Goal: Navigation & Orientation: Find specific page/section

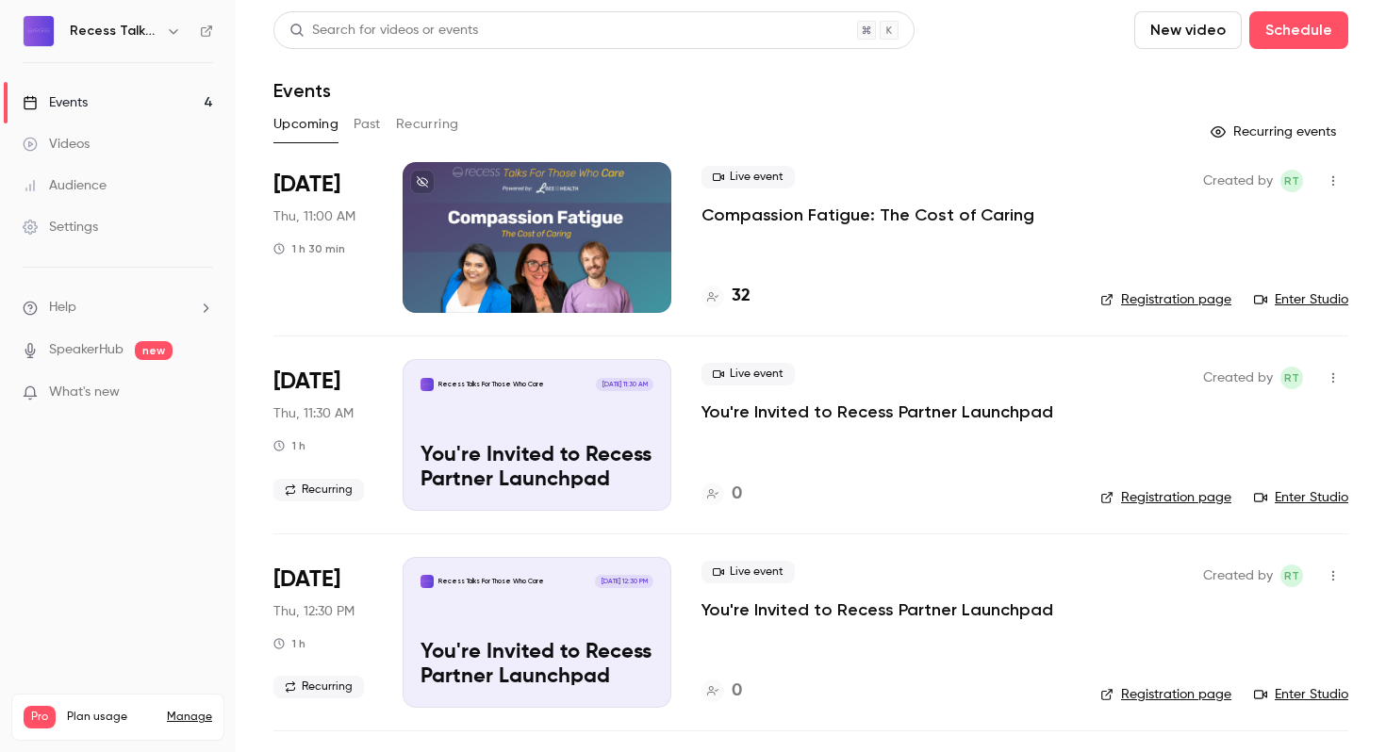
click at [916, 213] on p "Compassion Fatigue: The Cost of Caring" at bounding box center [867, 215] width 333 height 23
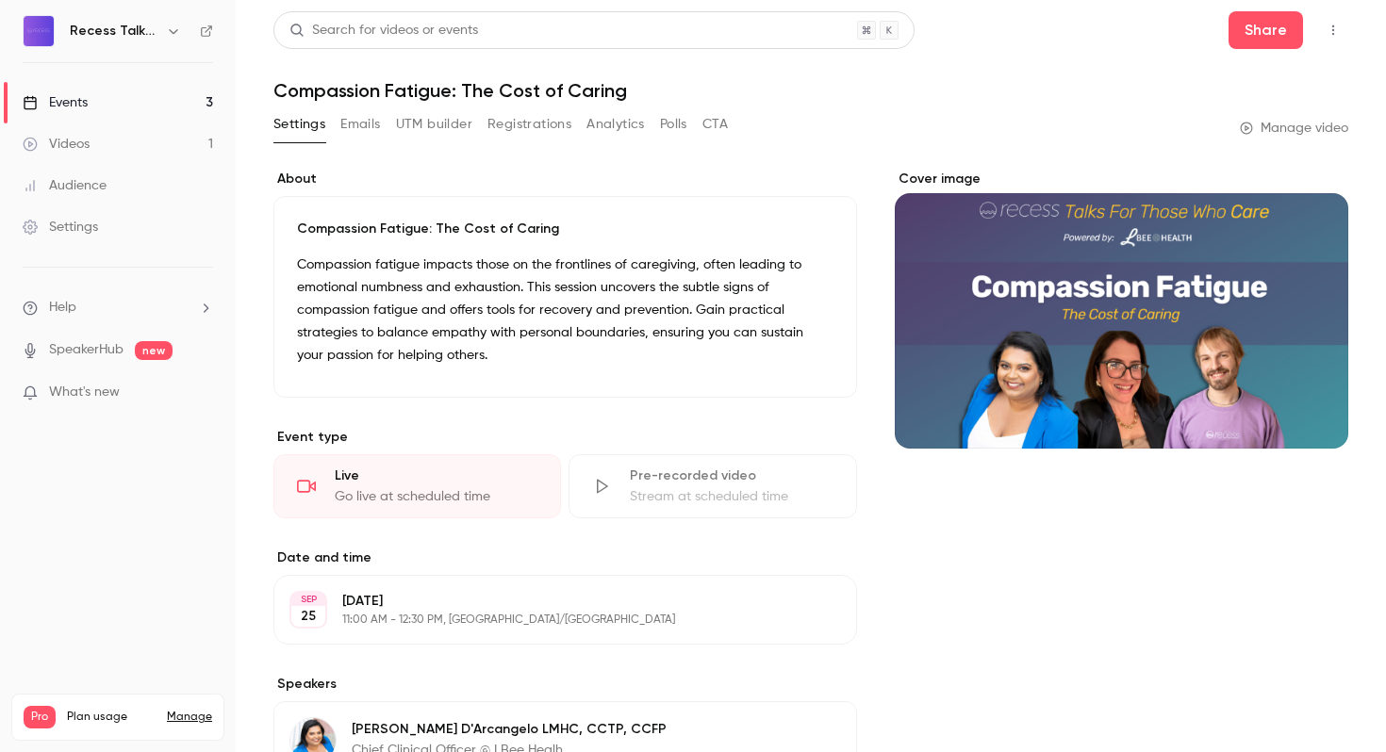
click at [509, 117] on button "Registrations" at bounding box center [529, 124] width 84 height 30
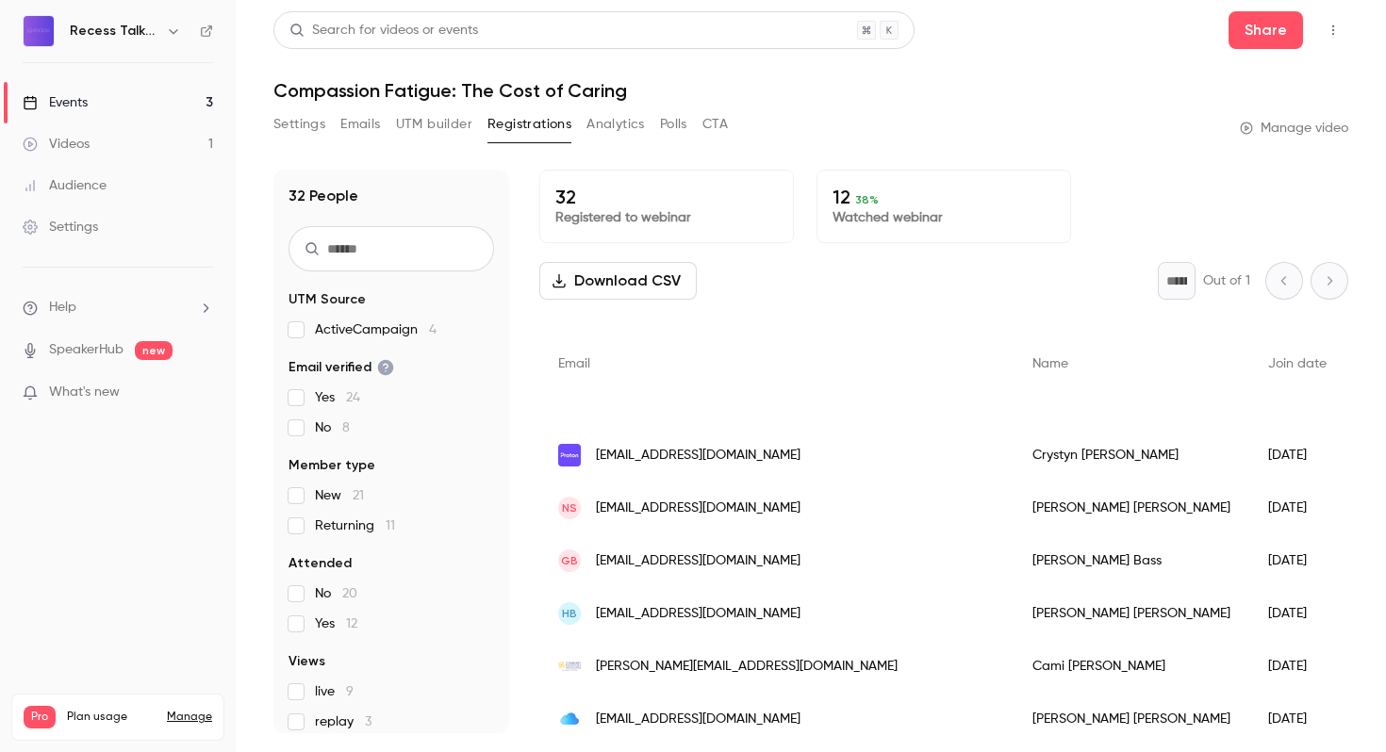
click at [611, 121] on button "Analytics" at bounding box center [615, 124] width 58 height 30
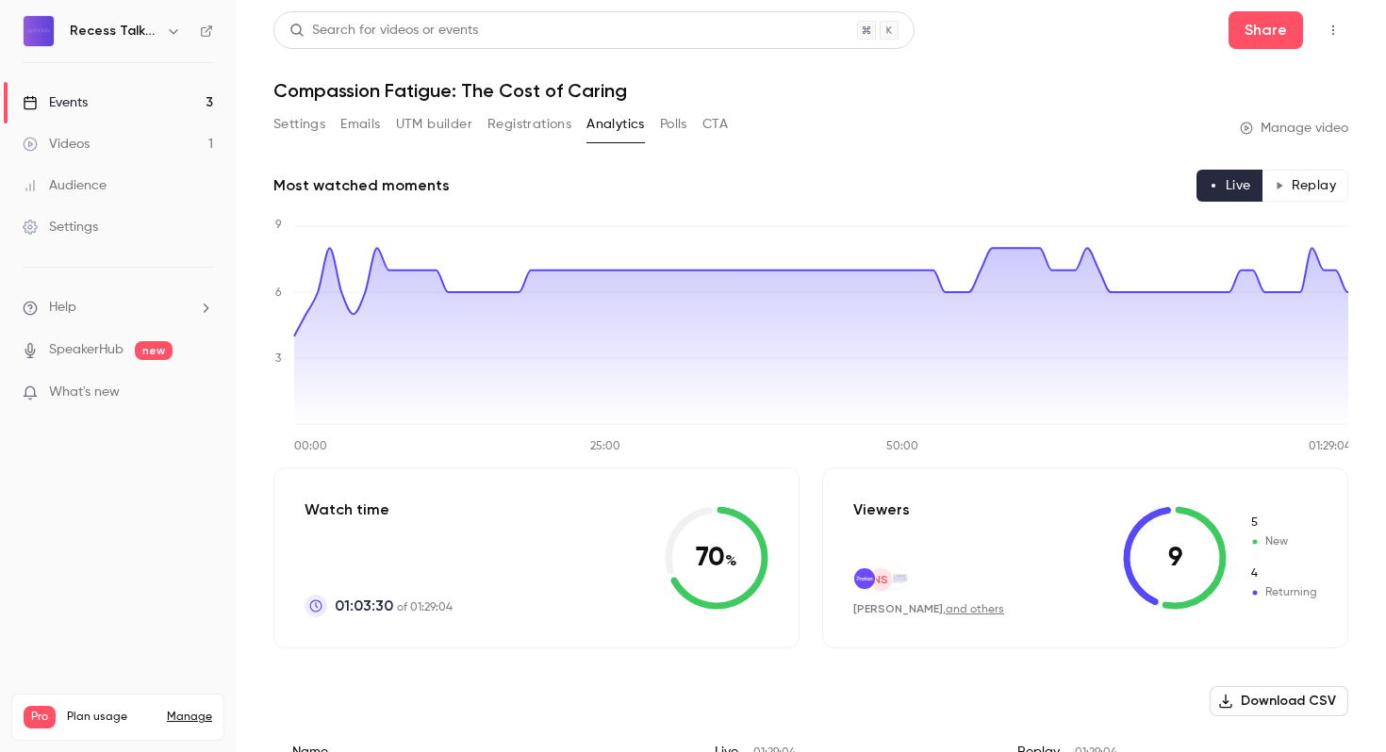
click at [299, 121] on button "Settings" at bounding box center [299, 124] width 52 height 30
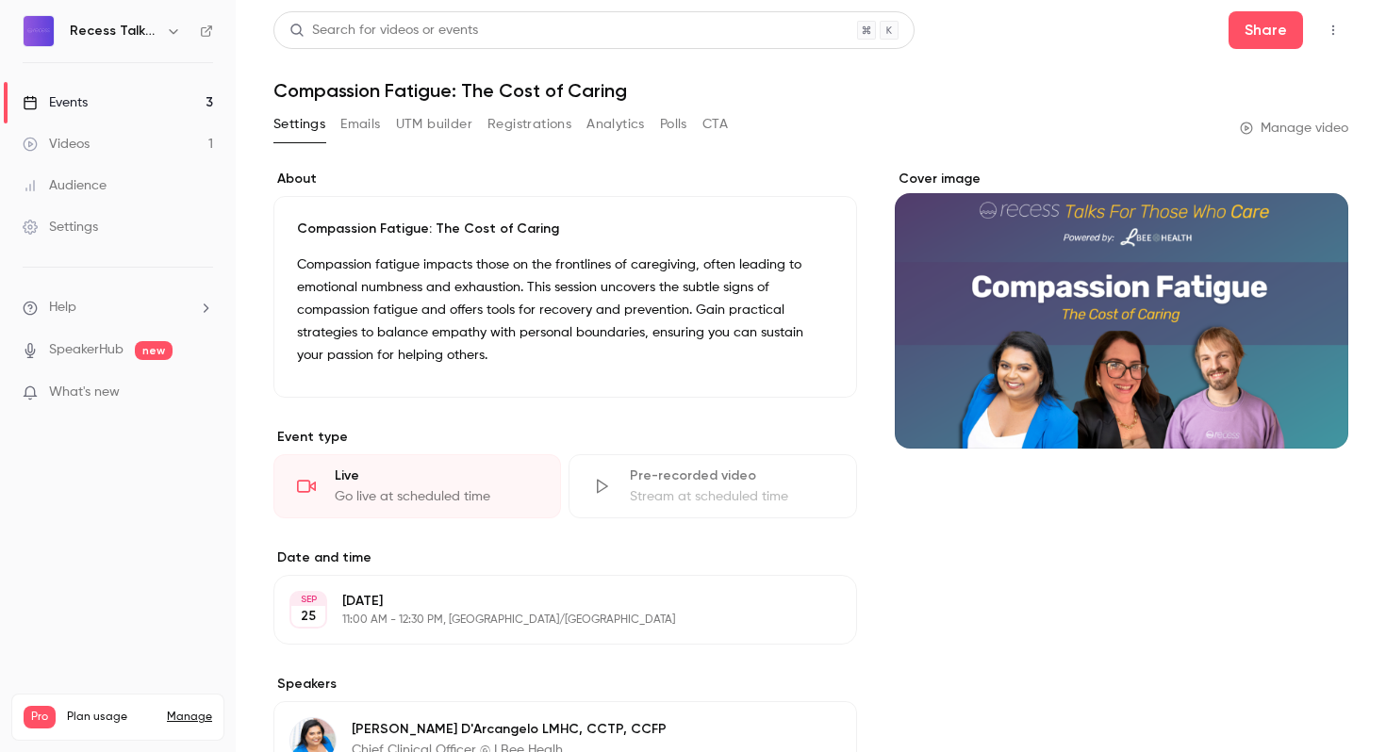
click at [98, 152] on link "Videos 1" at bounding box center [118, 143] width 236 height 41
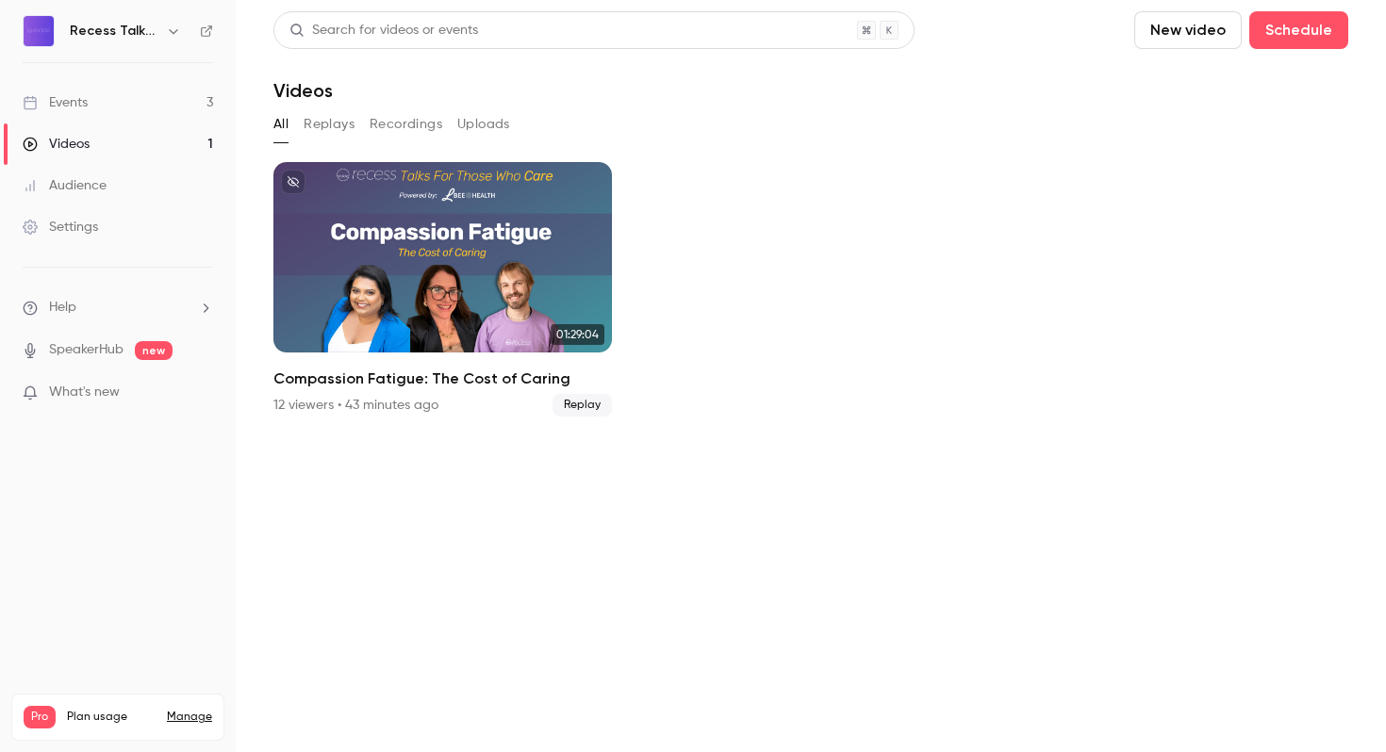
click at [329, 120] on button "Replays" at bounding box center [329, 124] width 51 height 30
click at [406, 130] on button "Recordings" at bounding box center [406, 124] width 73 height 30
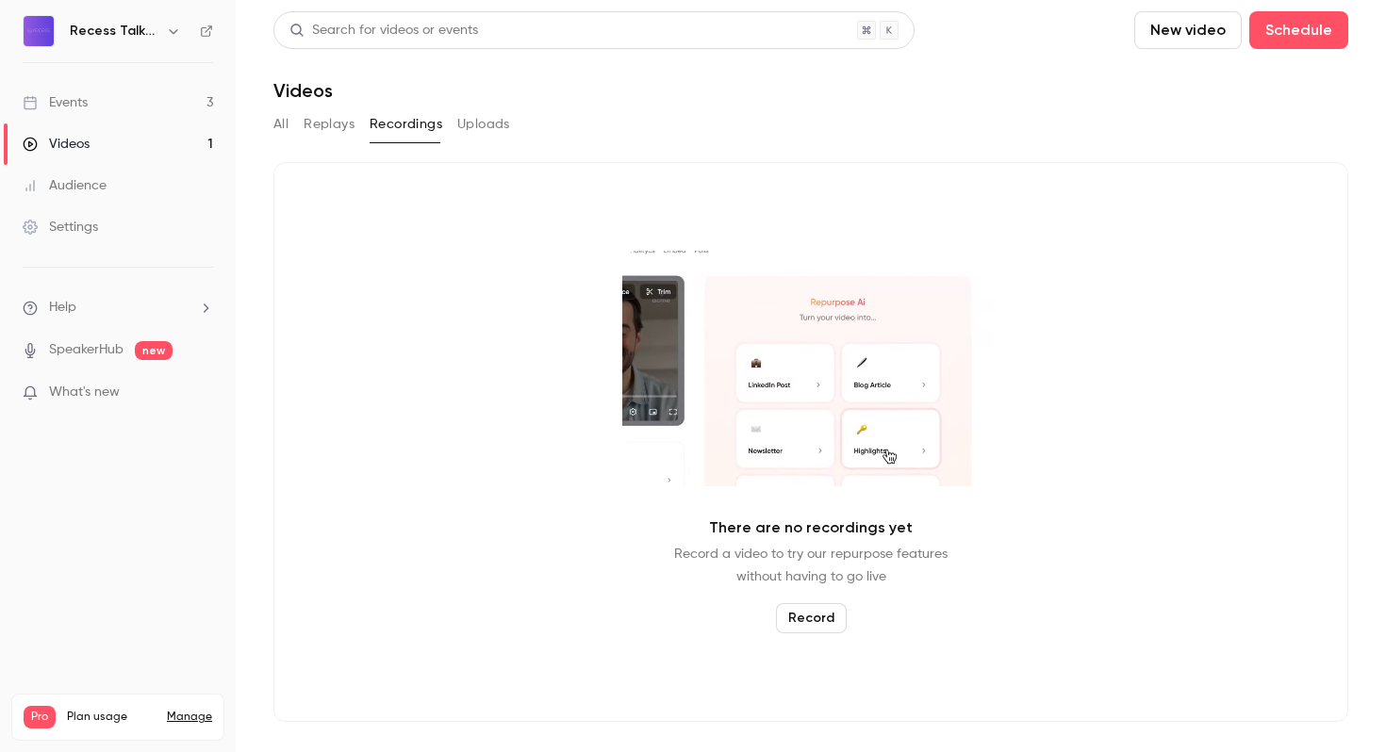
click at [490, 124] on button "Uploads" at bounding box center [483, 124] width 53 height 30
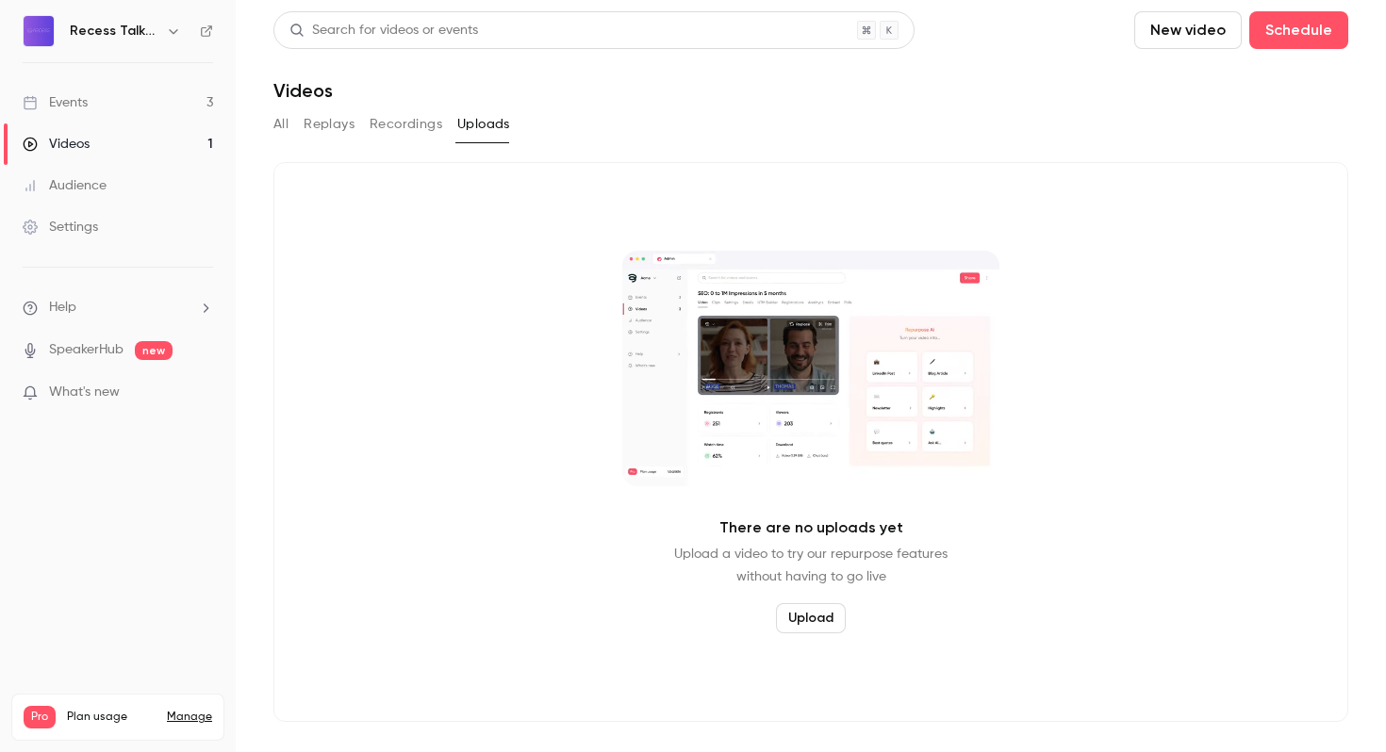
click at [346, 124] on button "Replays" at bounding box center [329, 124] width 51 height 30
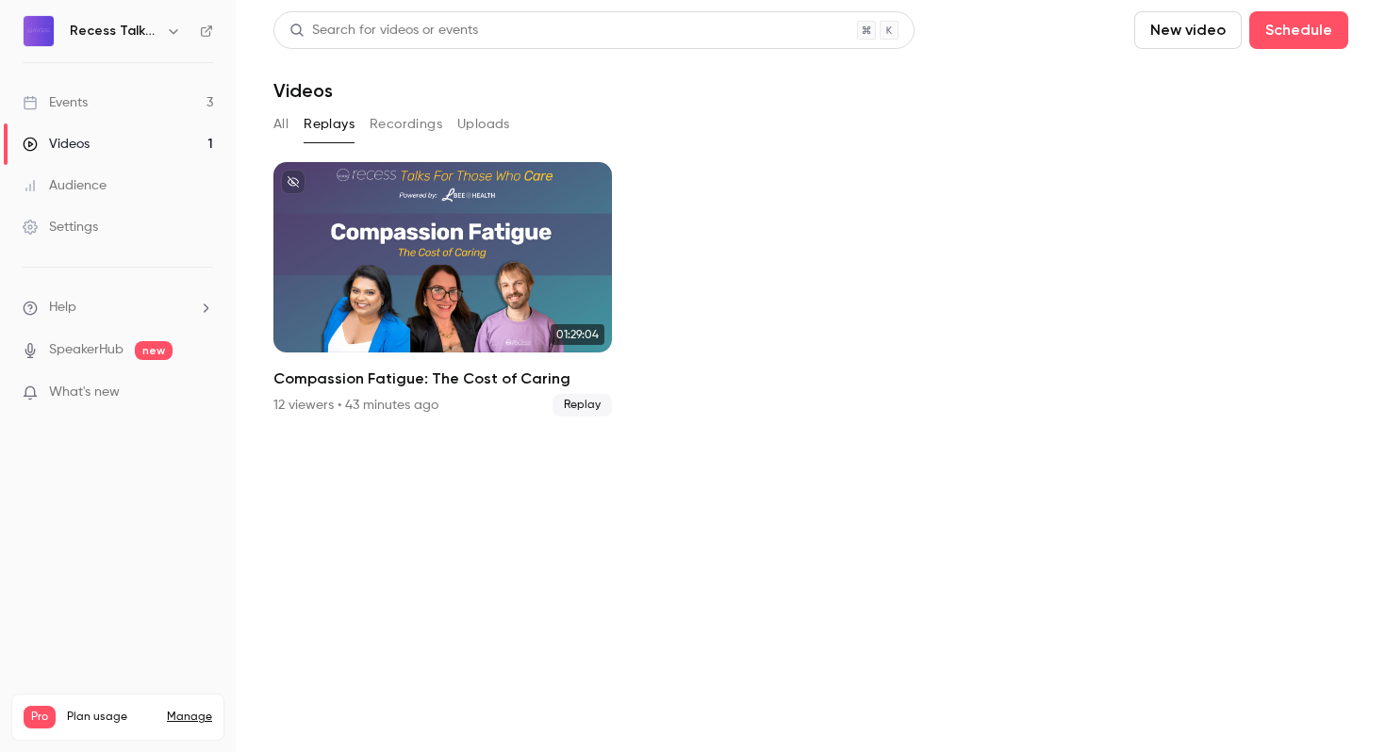
click at [170, 26] on icon "button" at bounding box center [173, 31] width 15 height 15
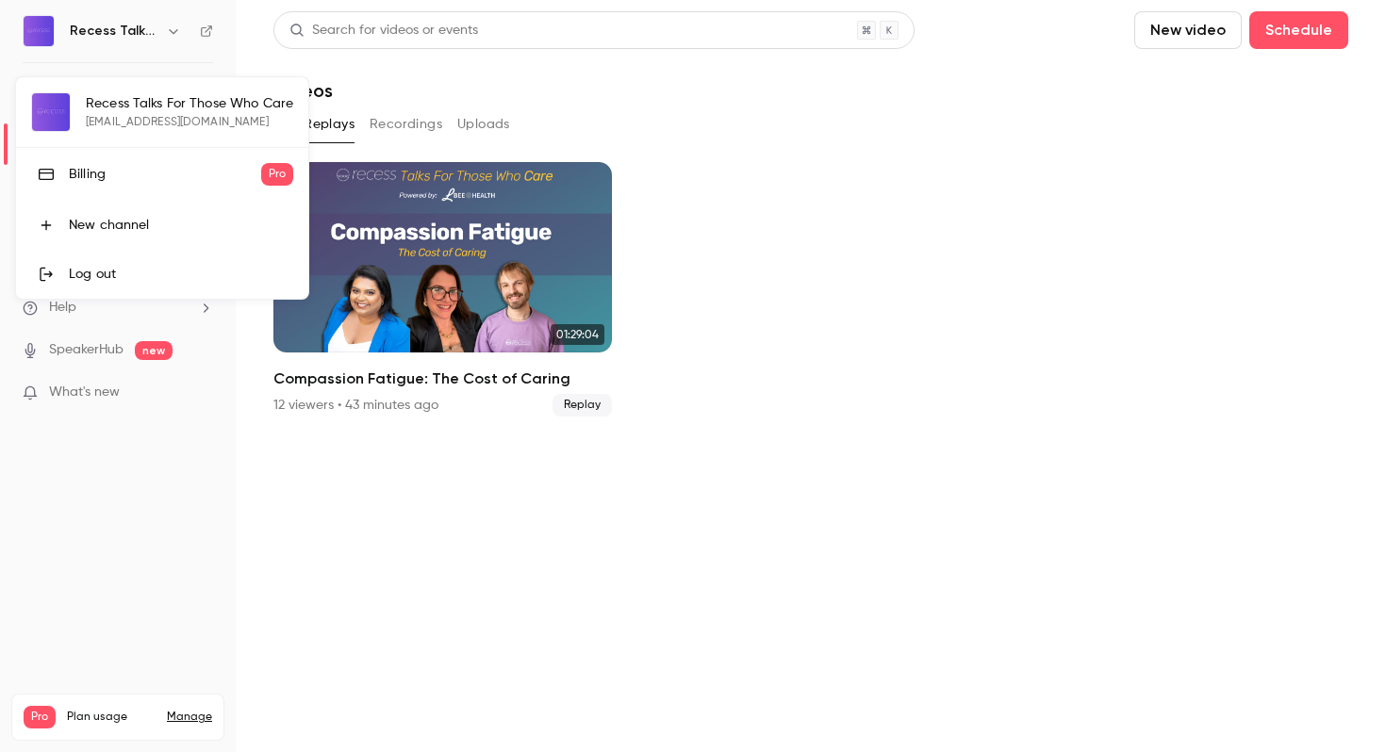
click at [143, 107] on div "Recess Talks For Those Who Care [EMAIL_ADDRESS][DOMAIN_NAME] Billing Pro New ch…" at bounding box center [162, 188] width 292 height 222
click at [517, 74] on div at bounding box center [693, 376] width 1386 height 752
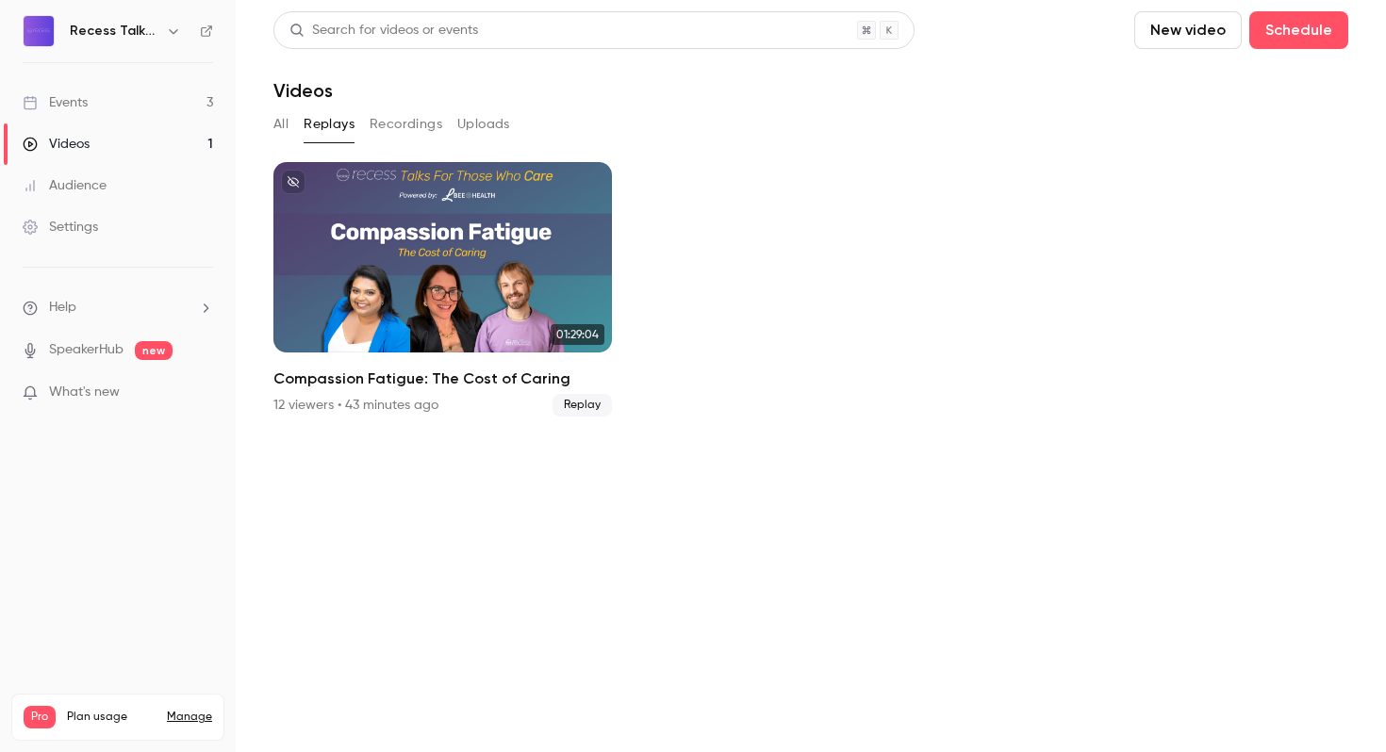
click at [284, 131] on button "All" at bounding box center [280, 124] width 15 height 30
click at [73, 179] on div "Audience" at bounding box center [65, 185] width 84 height 19
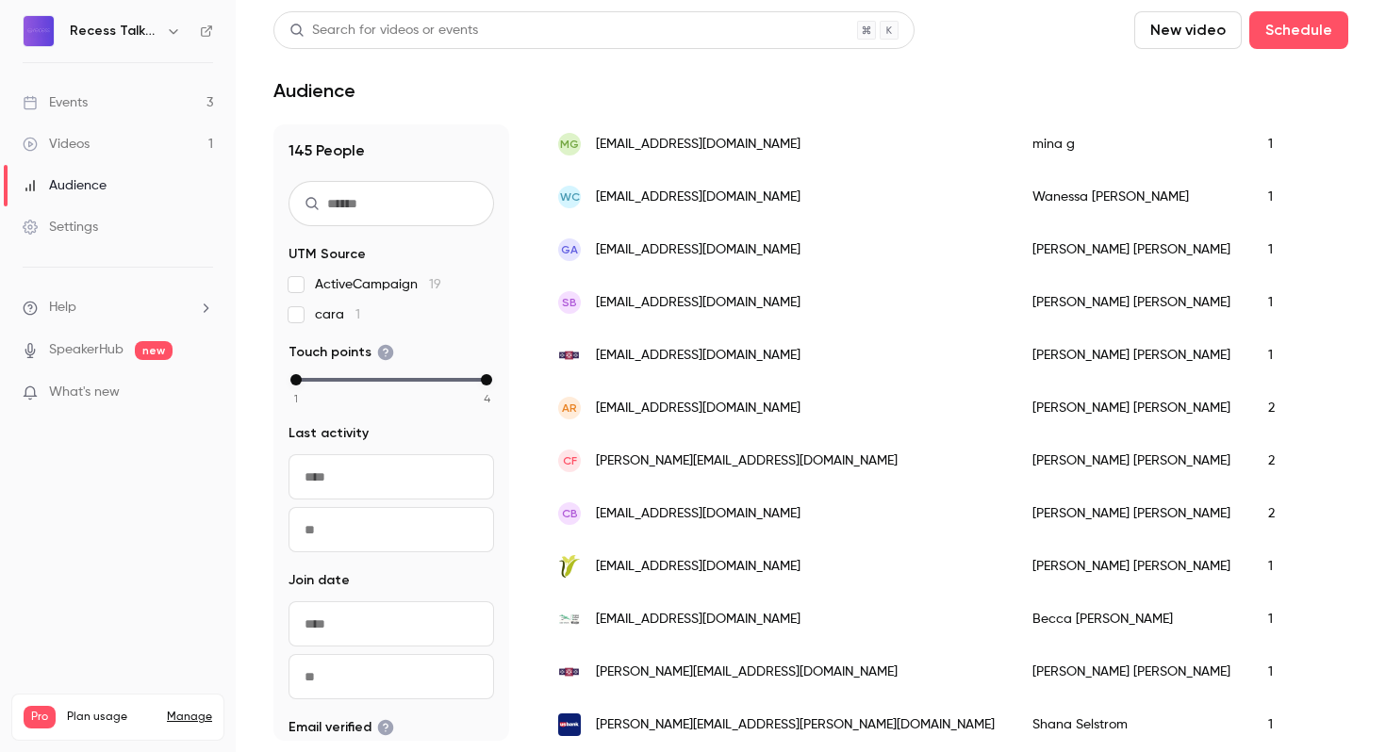
click at [167, 39] on button "button" at bounding box center [173, 31] width 23 height 23
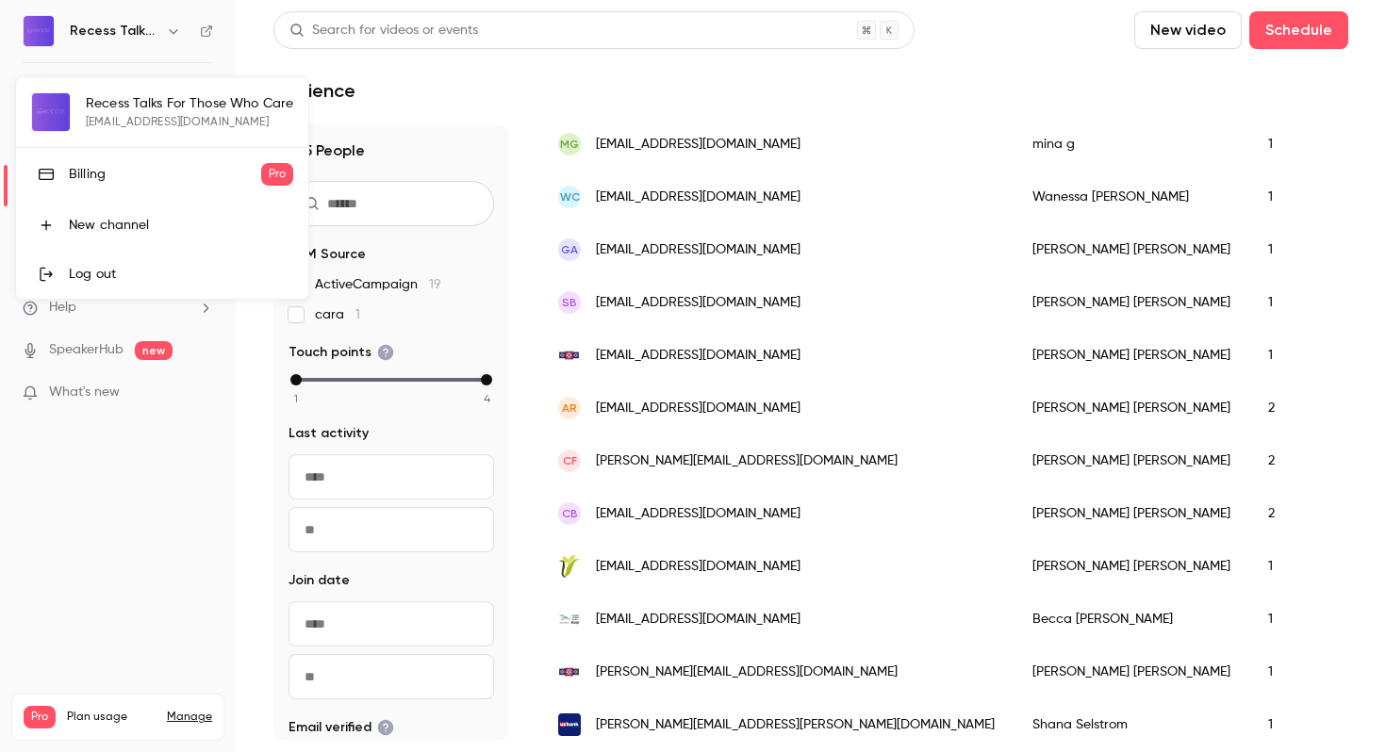
click at [448, 85] on div at bounding box center [693, 376] width 1386 height 752
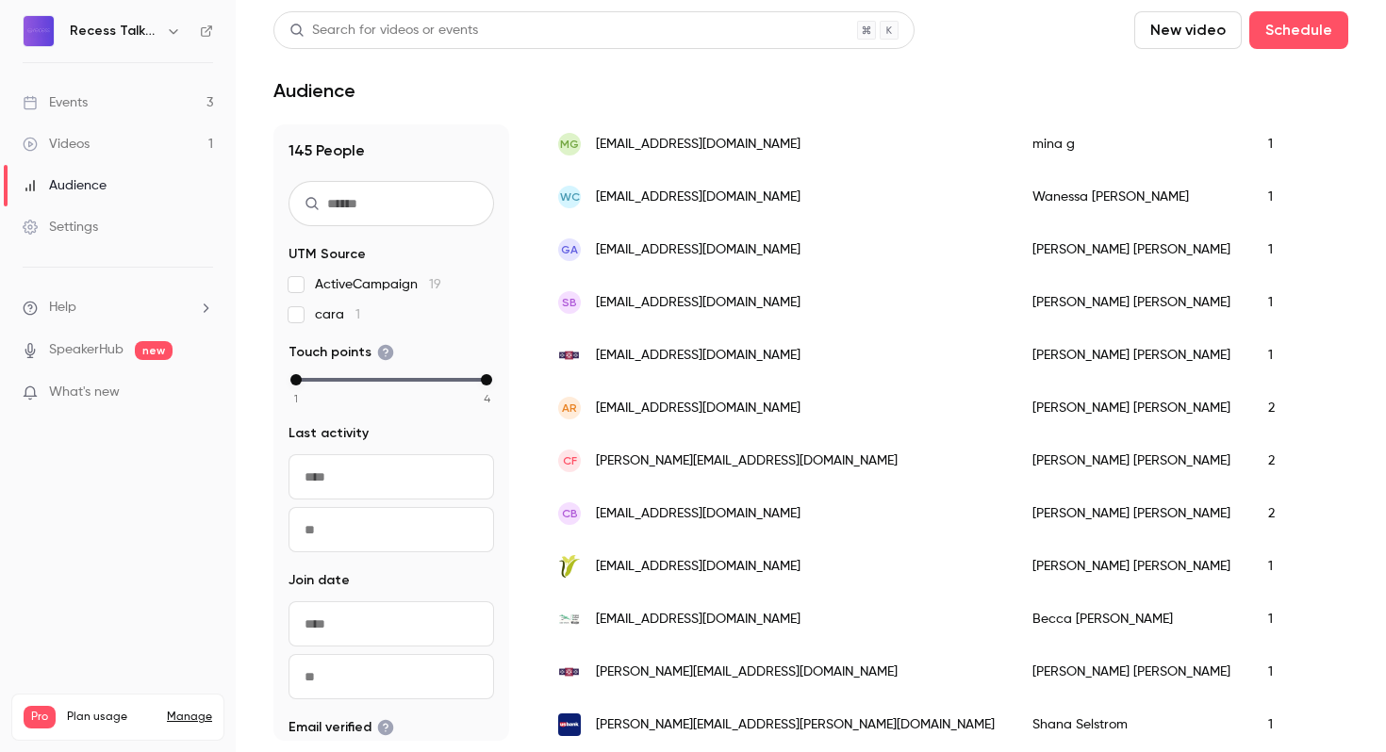
click at [64, 101] on div "Events" at bounding box center [55, 102] width 65 height 19
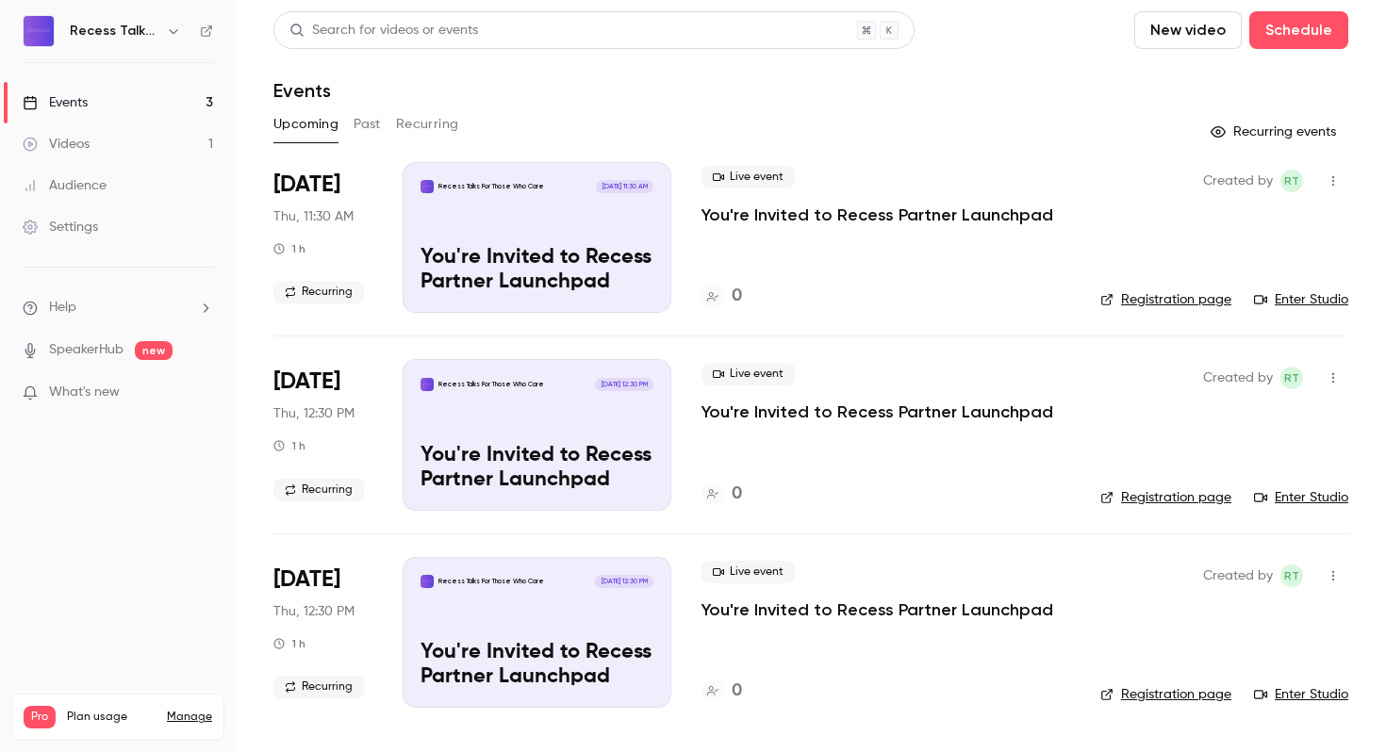
click at [361, 123] on button "Past" at bounding box center [366, 124] width 27 height 30
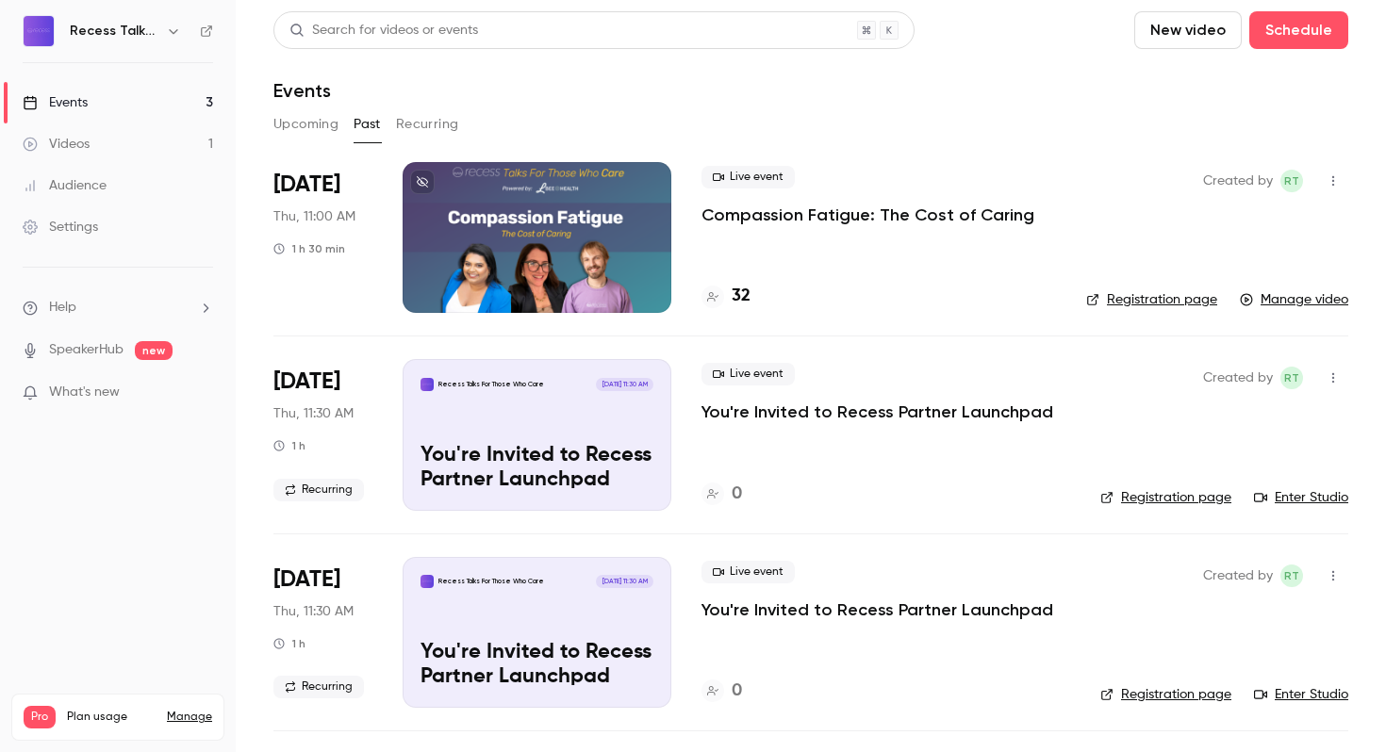
click at [402, 125] on button "Recurring" at bounding box center [427, 124] width 63 height 30
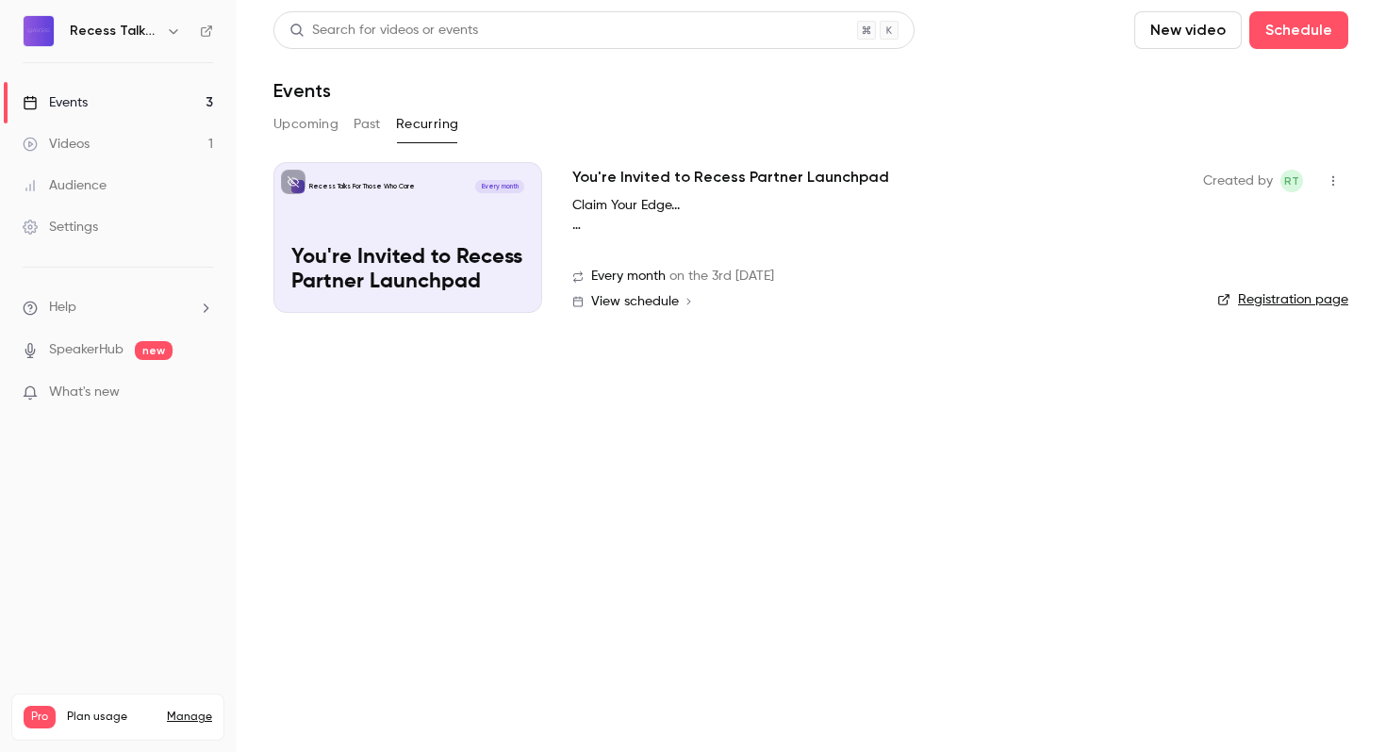
click at [354, 115] on button "Past" at bounding box center [366, 124] width 27 height 30
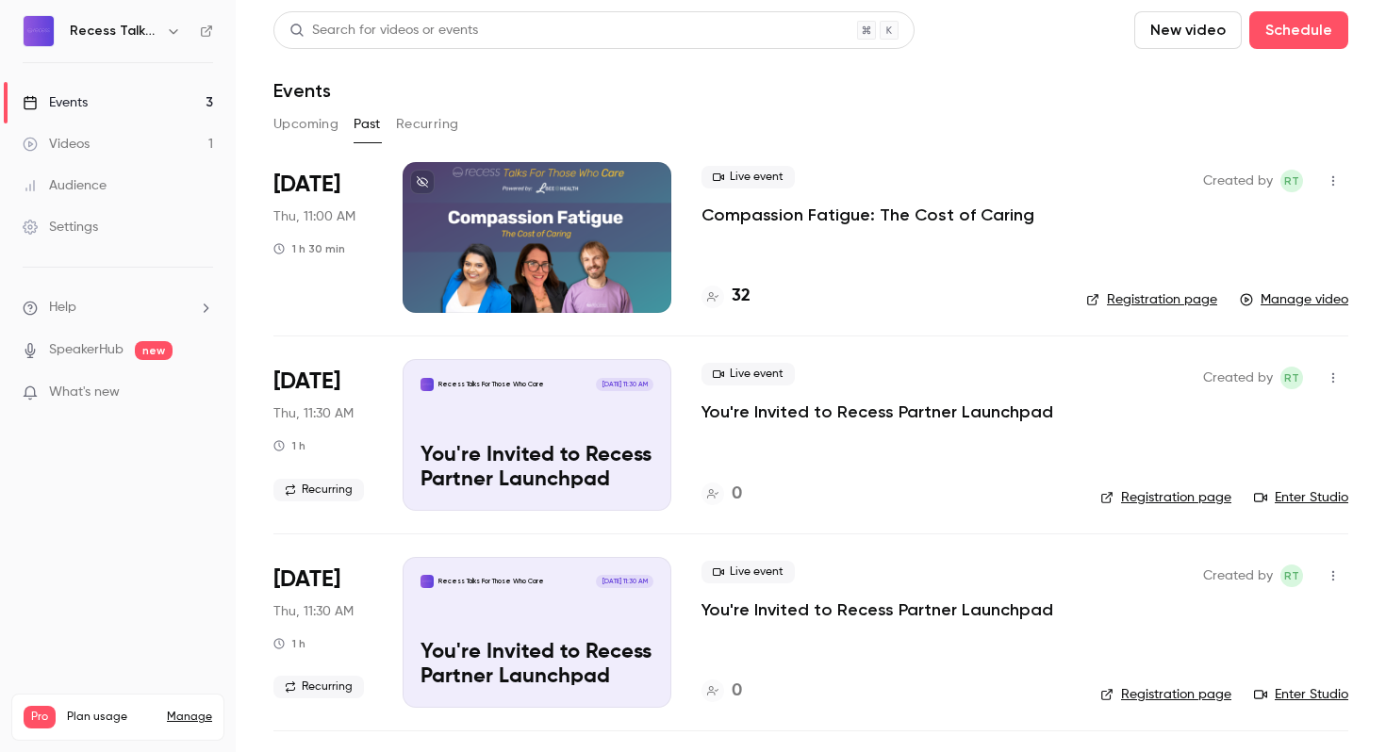
click at [293, 122] on button "Upcoming" at bounding box center [305, 124] width 65 height 30
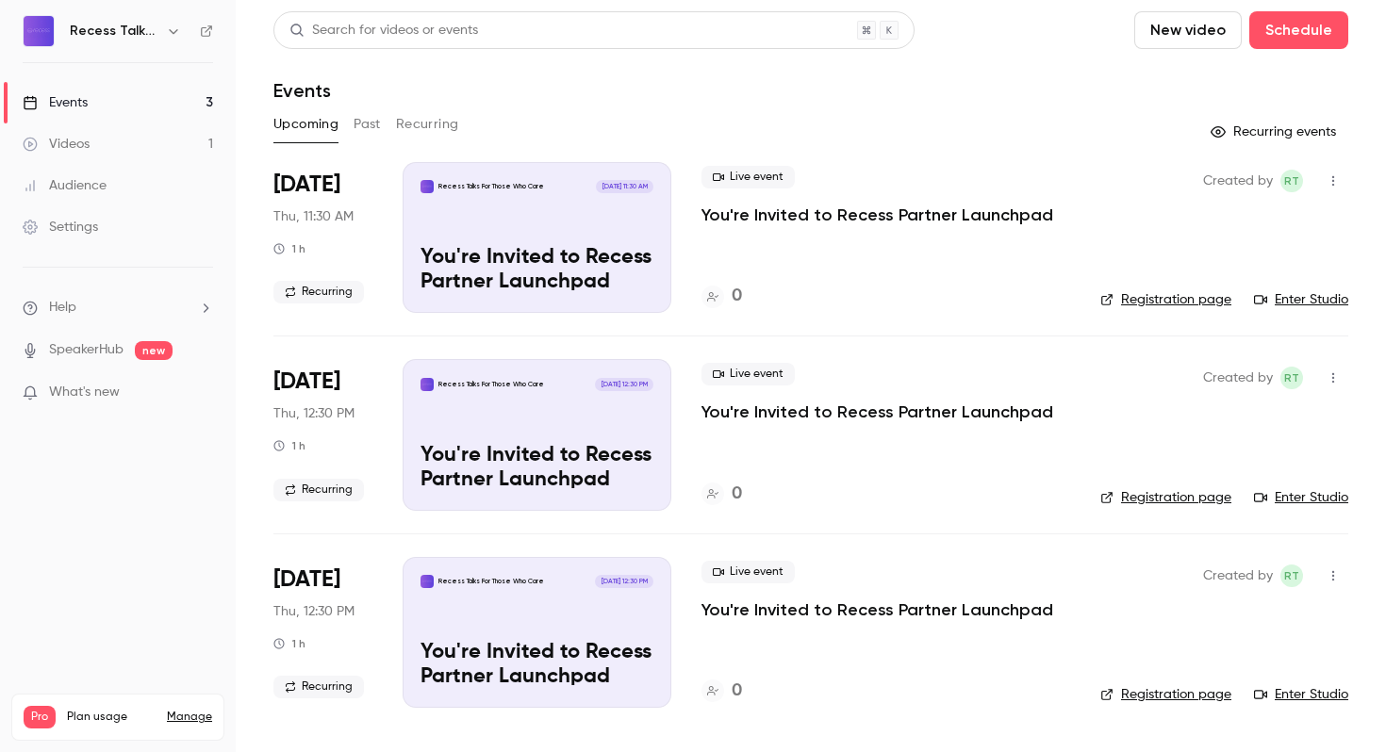
click at [69, 189] on div "Audience" at bounding box center [65, 185] width 84 height 19
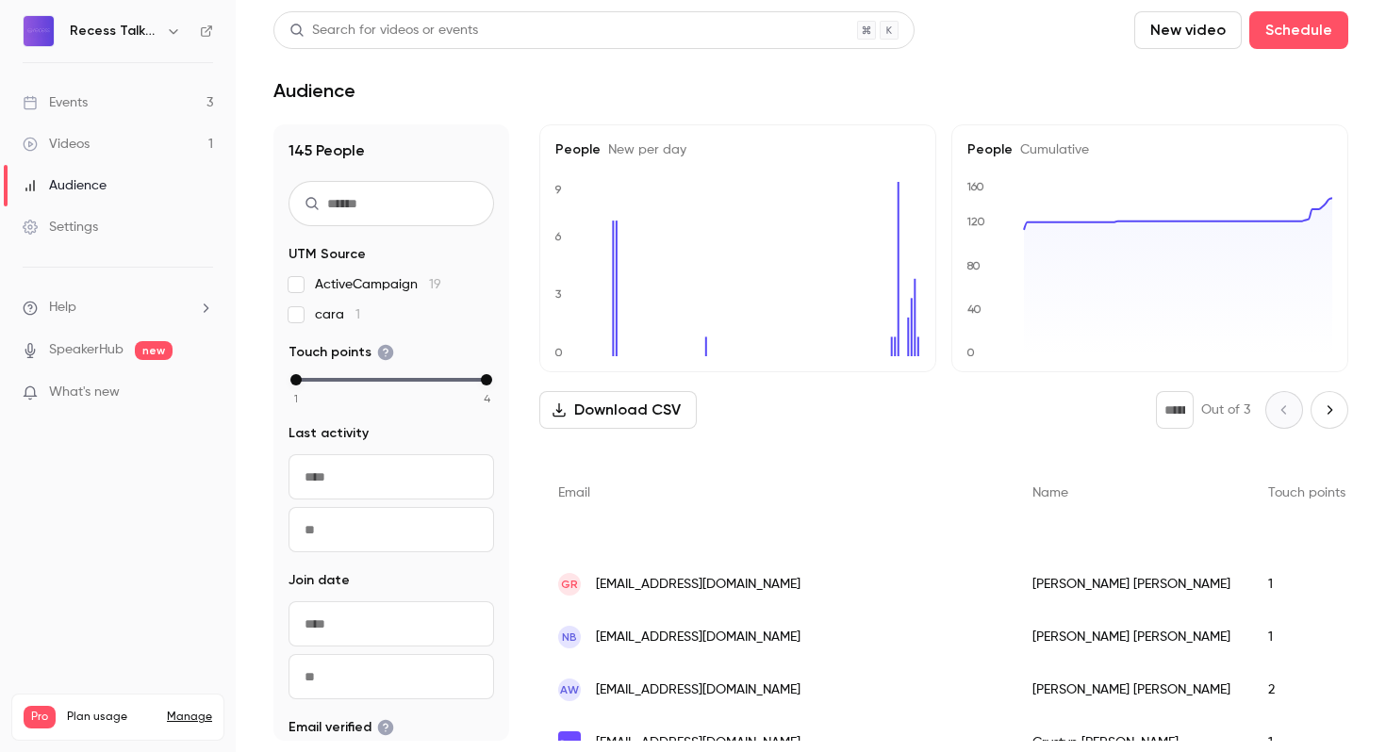
click at [78, 226] on div "Settings" at bounding box center [60, 227] width 75 height 19
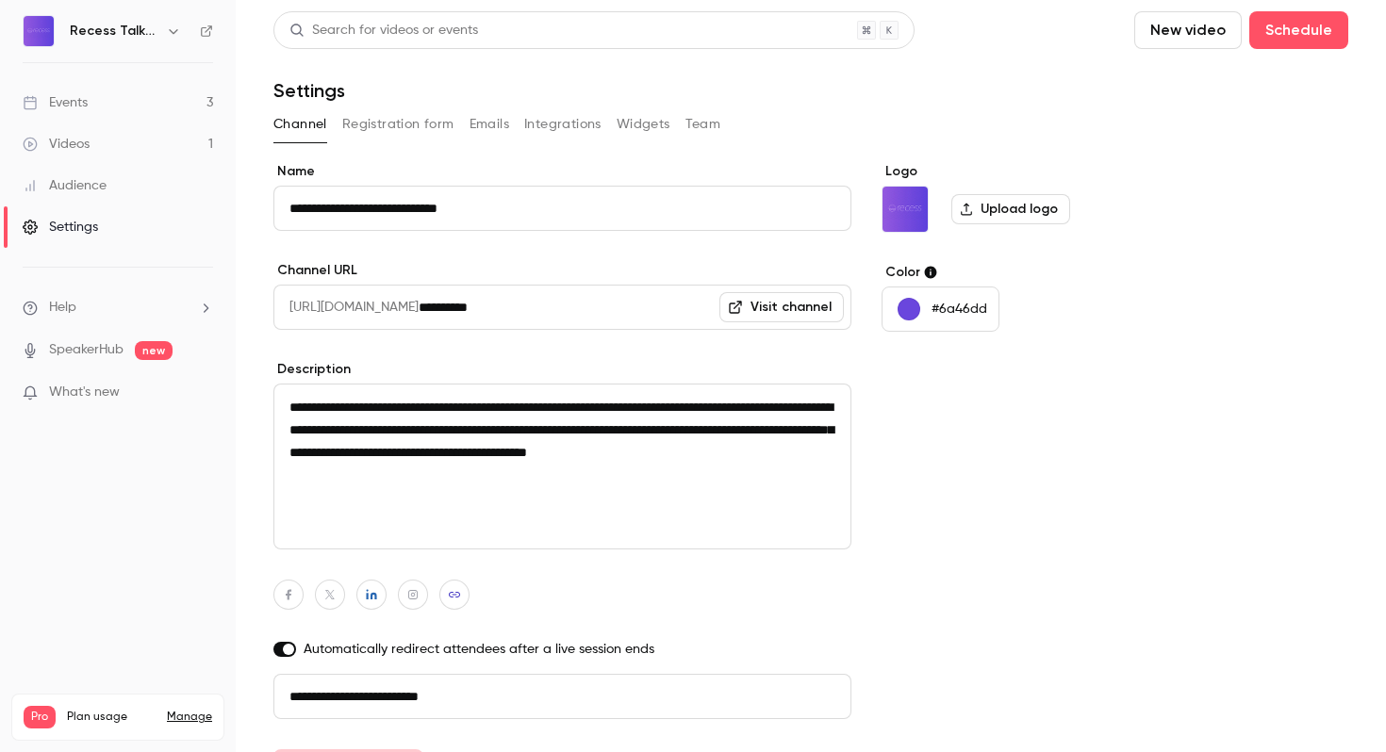
click at [107, 348] on link "SpeakerHub" at bounding box center [86, 350] width 74 height 20
